Goal: Complete application form

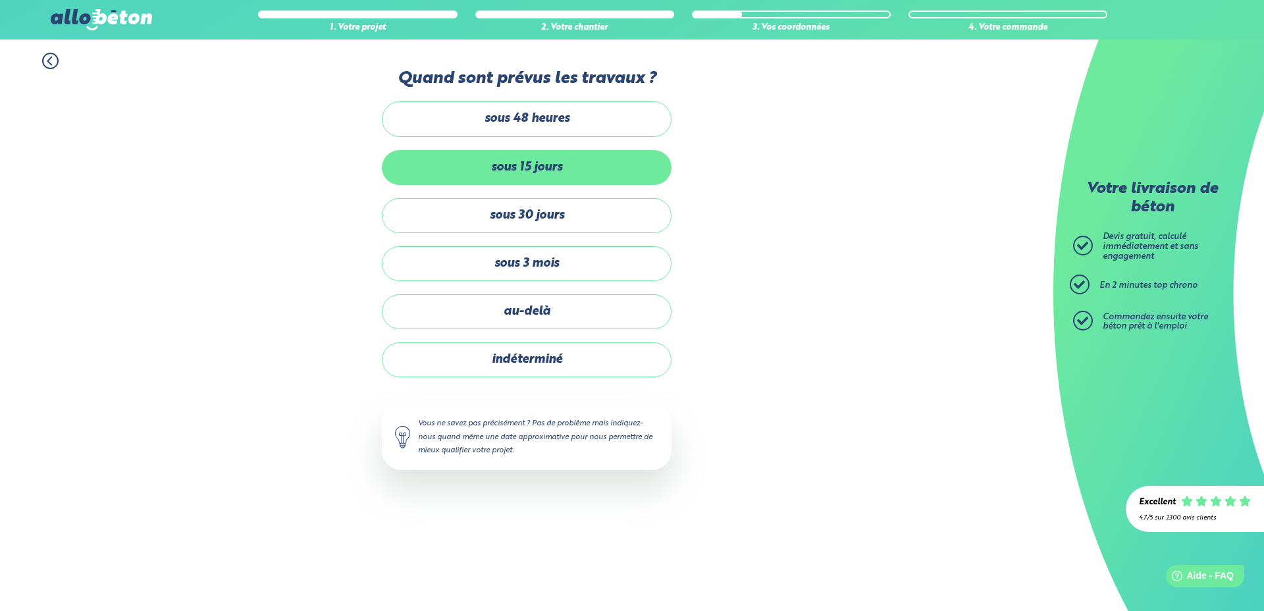
click at [541, 170] on label "sous 15 jours" at bounding box center [527, 167] width 290 height 35
click at [0, 0] on input "sous 15 jours" at bounding box center [0, 0] width 0 height 0
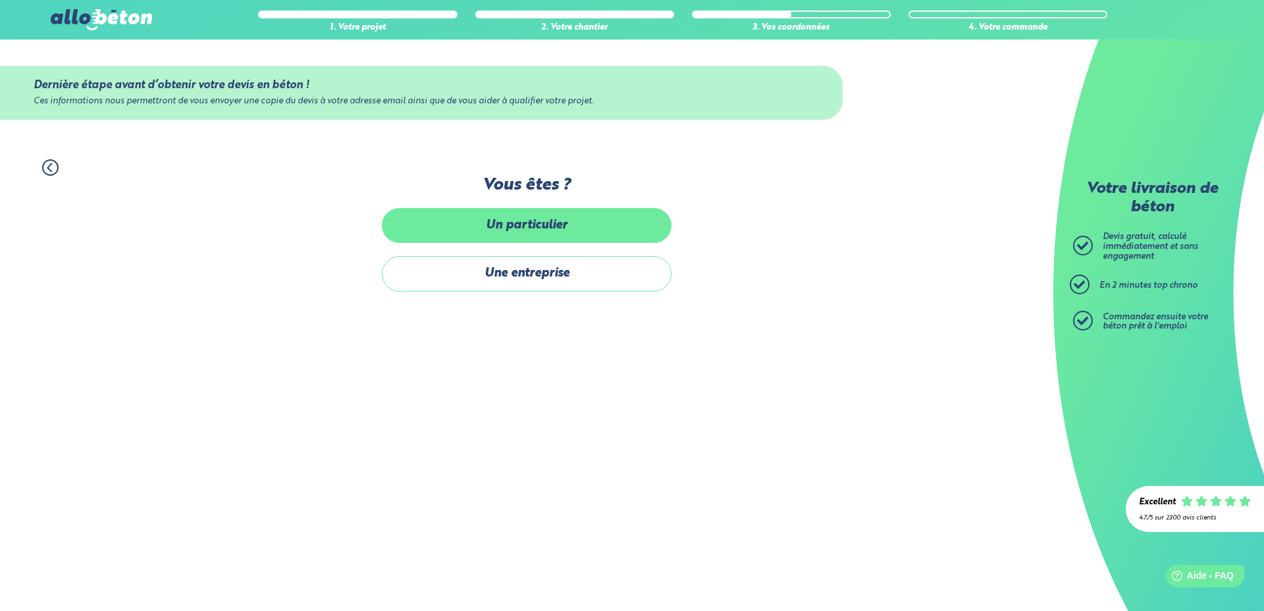
click at [524, 223] on label "Un particulier" at bounding box center [527, 225] width 290 height 35
click at [0, 0] on input "Un particulier" at bounding box center [0, 0] width 0 height 0
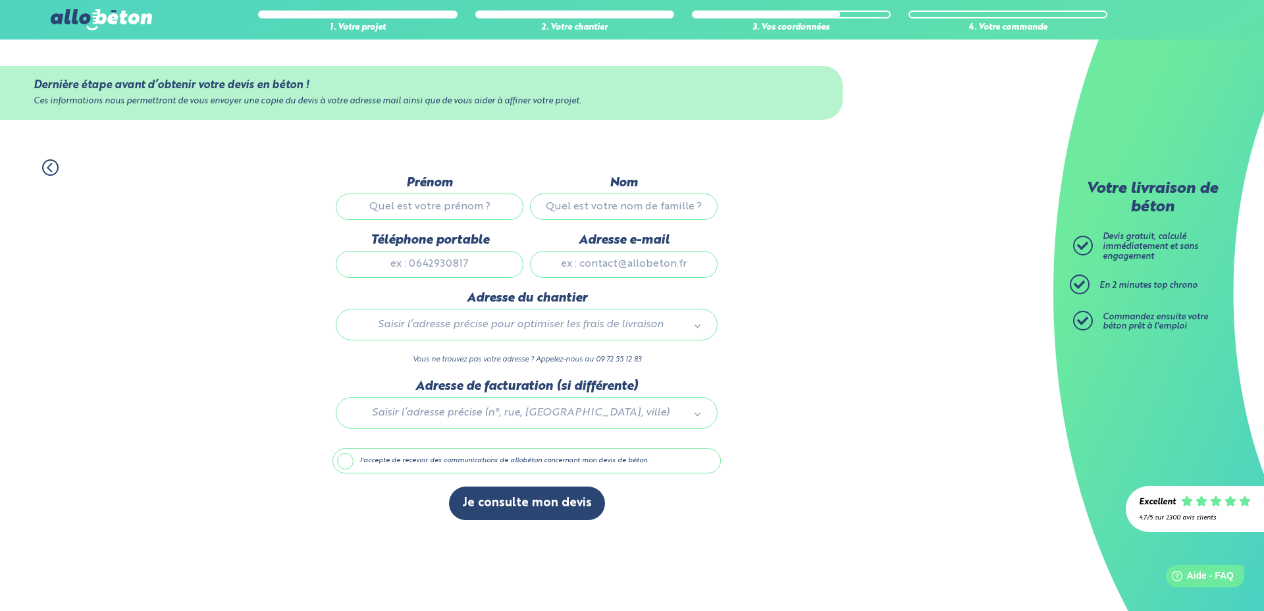
click at [427, 207] on input "Prénom" at bounding box center [430, 206] width 188 height 26
type input "[PERSON_NAME]"
type input "LEMARESQUIER"
type input "0623422819"
type input "[PERSON_NAME][EMAIL_ADDRESS][DOMAIN_NAME]"
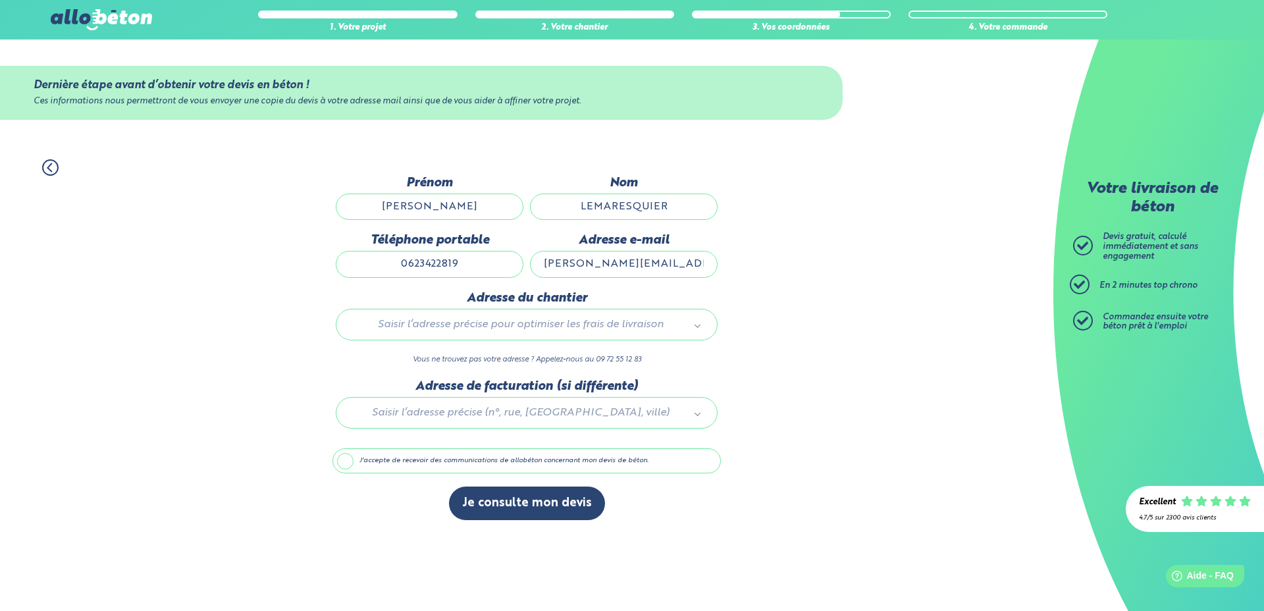
type input "[STREET_ADDRESS]"
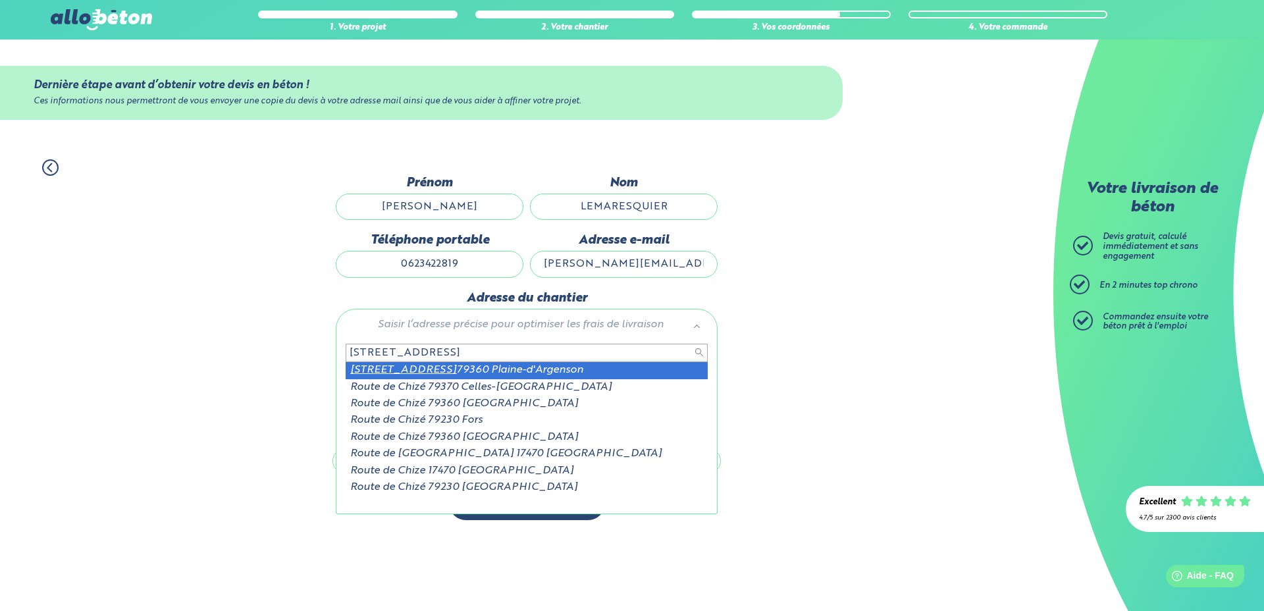
drag, startPoint x: 432, startPoint y: 371, endPoint x: 445, endPoint y: 367, distance: 12.9
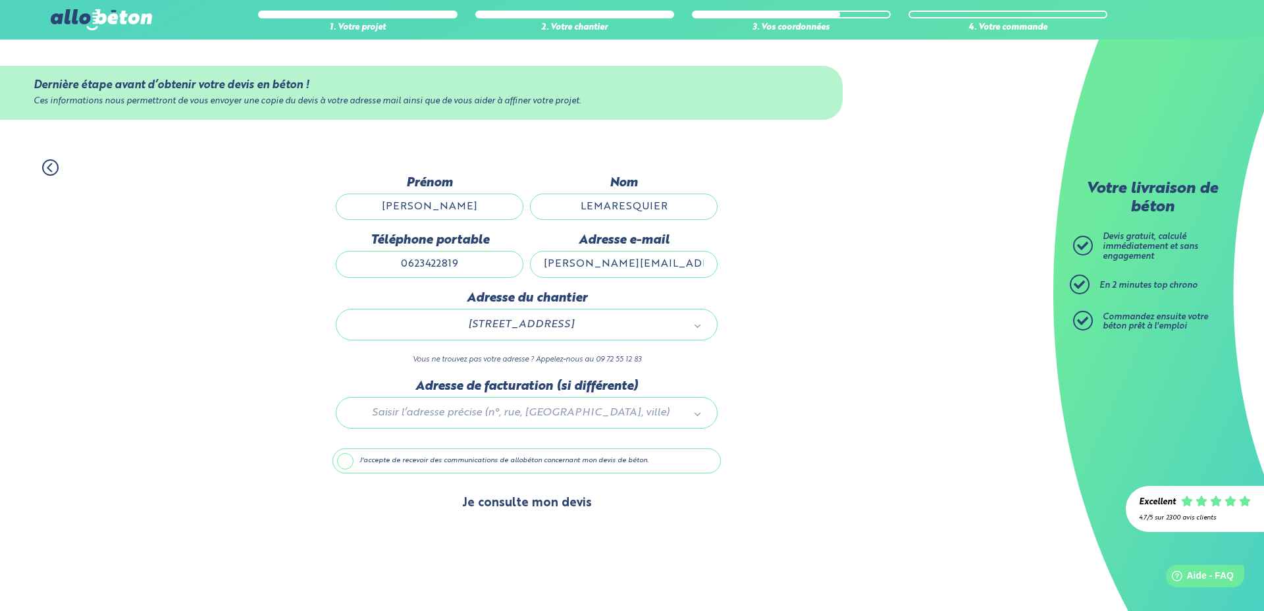
click at [532, 505] on button "Je consulte mon devis" at bounding box center [527, 503] width 156 height 34
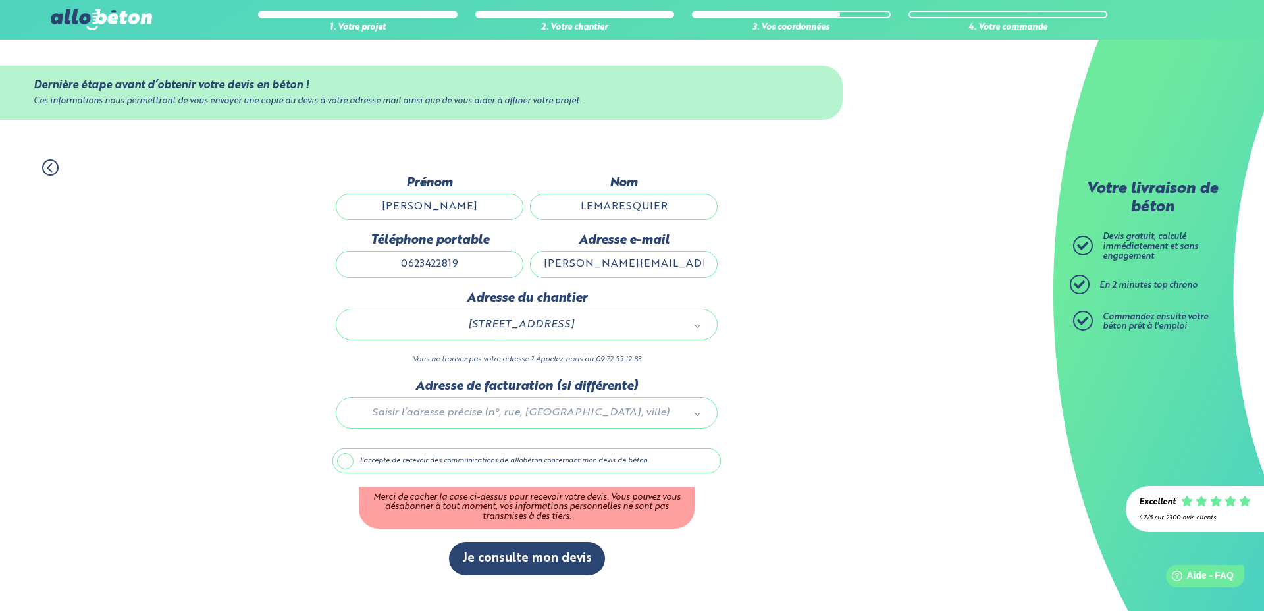
click at [351, 465] on label "J'accepte de recevoir des communications de allobéton concernant mon devis de b…" at bounding box center [526, 460] width 388 height 25
click at [0, 0] on input "J'accepte de recevoir des communications de allobéton concernant mon devis de b…" at bounding box center [0, 0] width 0 height 0
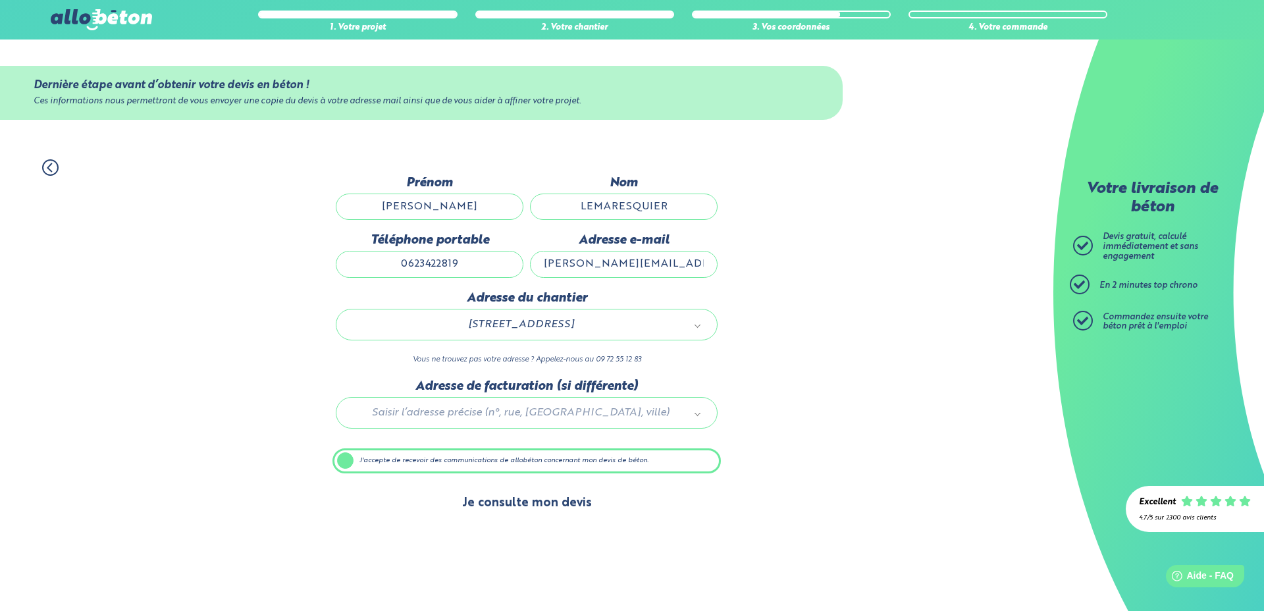
click at [495, 505] on button "Je consulte mon devis" at bounding box center [527, 503] width 156 height 34
